Goal: Transaction & Acquisition: Purchase product/service

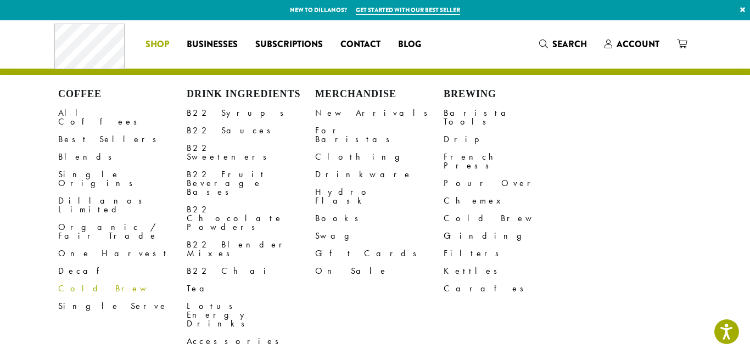
click at [75, 280] on link "Cold Brew" at bounding box center [122, 289] width 129 height 18
click at [165, 40] on span "Shop" at bounding box center [158, 45] width 24 height 14
